Goal: Information Seeking & Learning: Learn about a topic

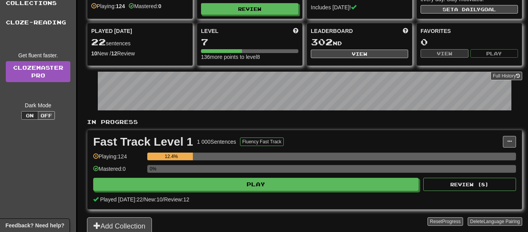
scroll to position [77, 0]
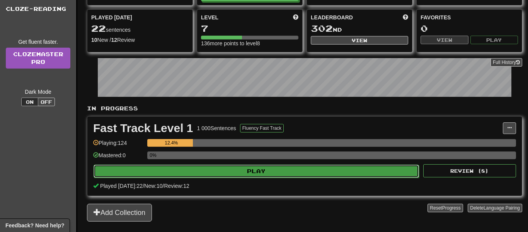
click at [326, 168] on button "Play" at bounding box center [257, 170] width 326 height 13
select select "**"
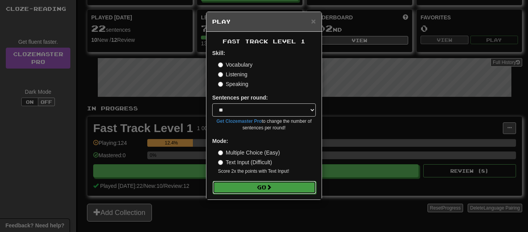
click at [311, 183] on button "Go" at bounding box center [265, 187] width 104 height 13
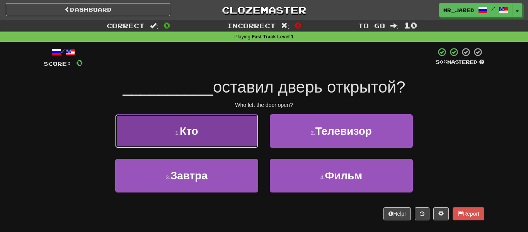
click at [251, 137] on button "1 . Кто" at bounding box center [186, 131] width 143 height 34
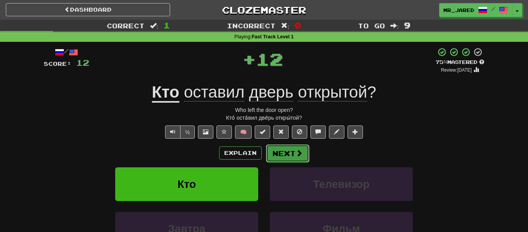
click at [275, 155] on button "Next" at bounding box center [287, 153] width 43 height 18
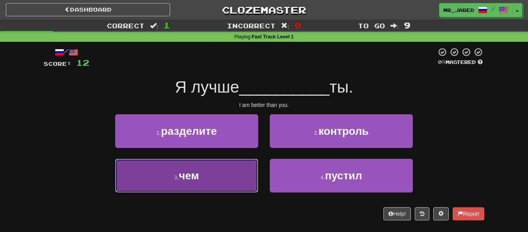
click at [256, 164] on button "3 . чем" at bounding box center [186, 176] width 143 height 34
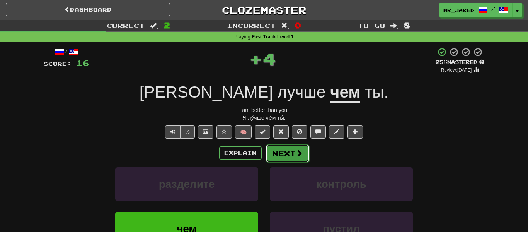
click at [275, 155] on button "Next" at bounding box center [287, 153] width 43 height 18
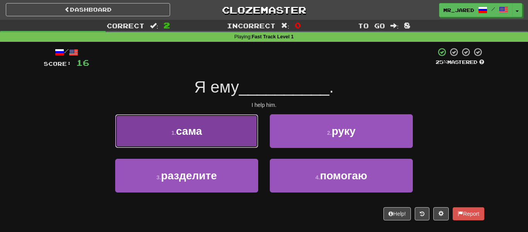
click at [257, 139] on button "1 . сама" at bounding box center [186, 131] width 143 height 34
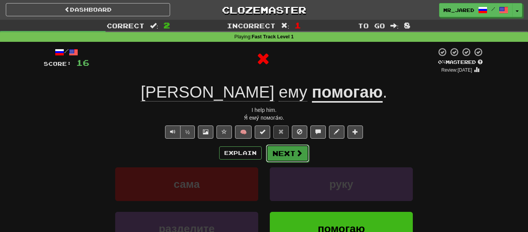
click at [271, 151] on button "Next" at bounding box center [287, 153] width 43 height 18
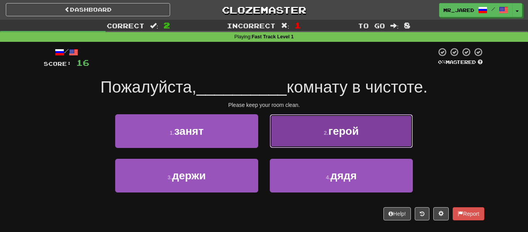
click at [278, 142] on button "2 . герой" at bounding box center [341, 131] width 143 height 34
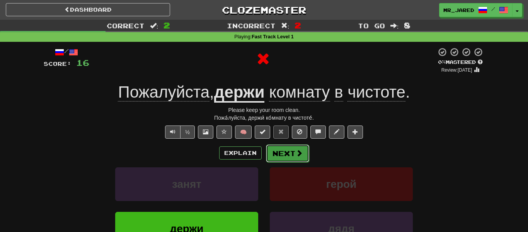
click at [280, 152] on button "Next" at bounding box center [287, 153] width 43 height 18
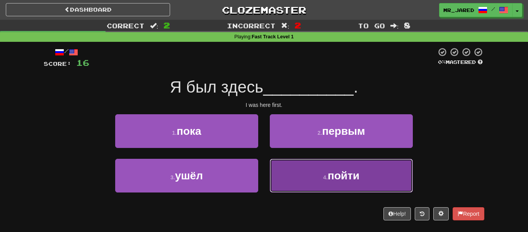
click at [286, 183] on button "4 . пойти" at bounding box center [341, 176] width 143 height 34
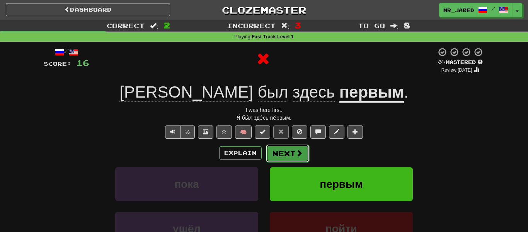
click at [288, 150] on button "Next" at bounding box center [287, 153] width 43 height 18
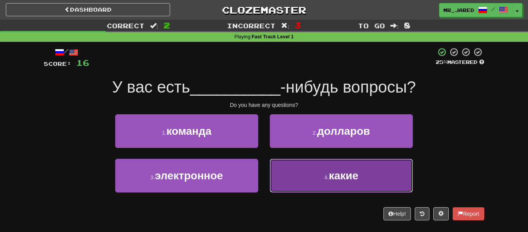
click at [334, 167] on button "4 . какие" at bounding box center [341, 176] width 143 height 34
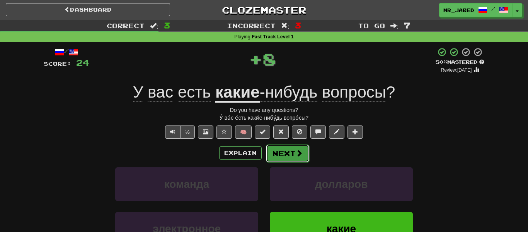
click at [286, 148] on button "Next" at bounding box center [287, 153] width 43 height 18
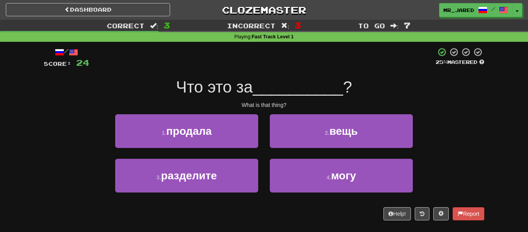
click at [286, 148] on div "2 . вещь" at bounding box center [341, 136] width 155 height 44
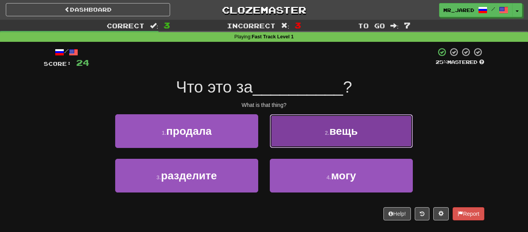
click at [308, 138] on button "2 . вещь" at bounding box center [341, 131] width 143 height 34
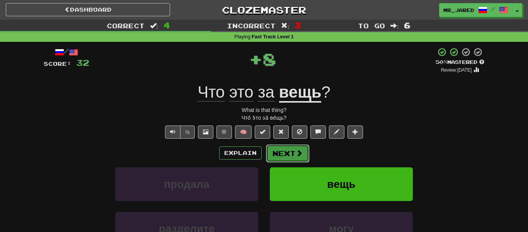
click at [296, 150] on span at bounding box center [299, 152] width 7 height 7
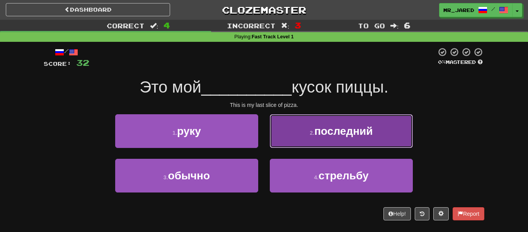
click at [309, 138] on button "2 . последний" at bounding box center [341, 131] width 143 height 34
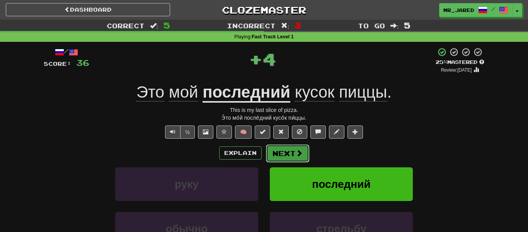
click at [289, 153] on button "Next" at bounding box center [287, 153] width 43 height 18
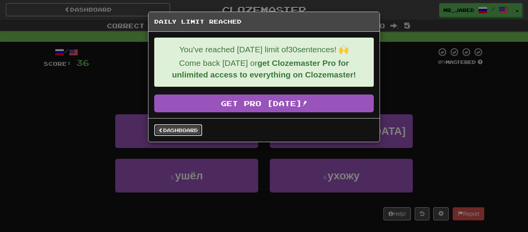
click at [180, 126] on link "Dashboard" at bounding box center [178, 130] width 48 height 12
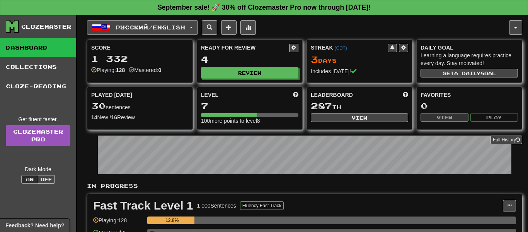
click at [165, 26] on span "Русский / English" at bounding box center [151, 27] width 70 height 7
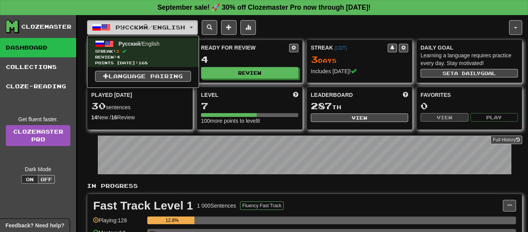
click at [165, 27] on span "Русский / English" at bounding box center [151, 27] width 70 height 7
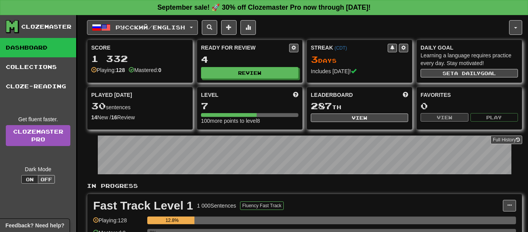
click at [165, 27] on span "Русский / English" at bounding box center [151, 27] width 70 height 7
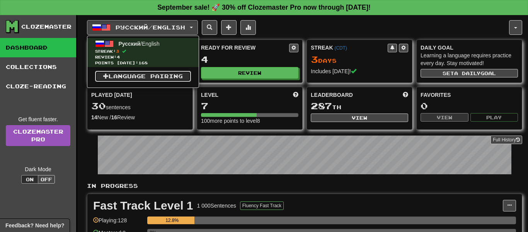
click at [165, 75] on link "Language Pairing" at bounding box center [143, 76] width 96 height 11
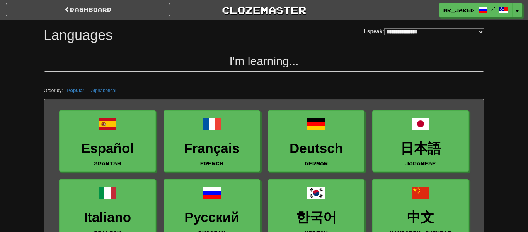
select select "*******"
click at [174, 57] on h2 "I'm learning..." at bounding box center [264, 61] width 441 height 13
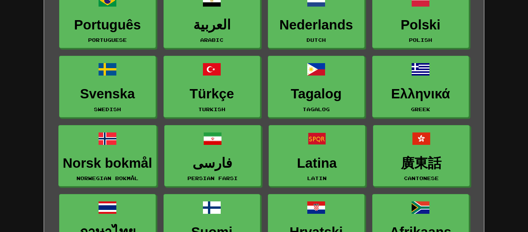
scroll to position [263, 0]
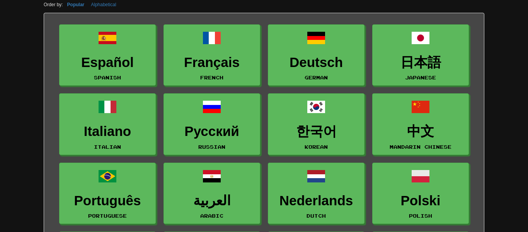
scroll to position [0, 0]
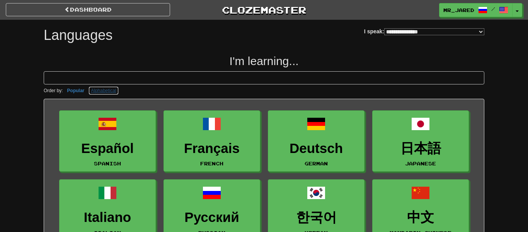
click at [106, 90] on button "Alphabetical" at bounding box center [104, 90] width 30 height 9
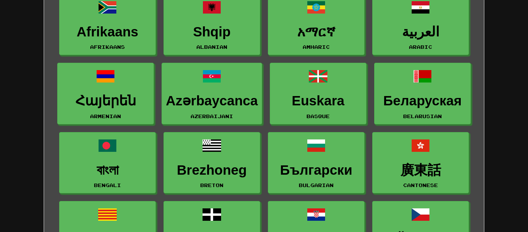
scroll to position [124, 0]
